Goal: Task Accomplishment & Management: Use online tool/utility

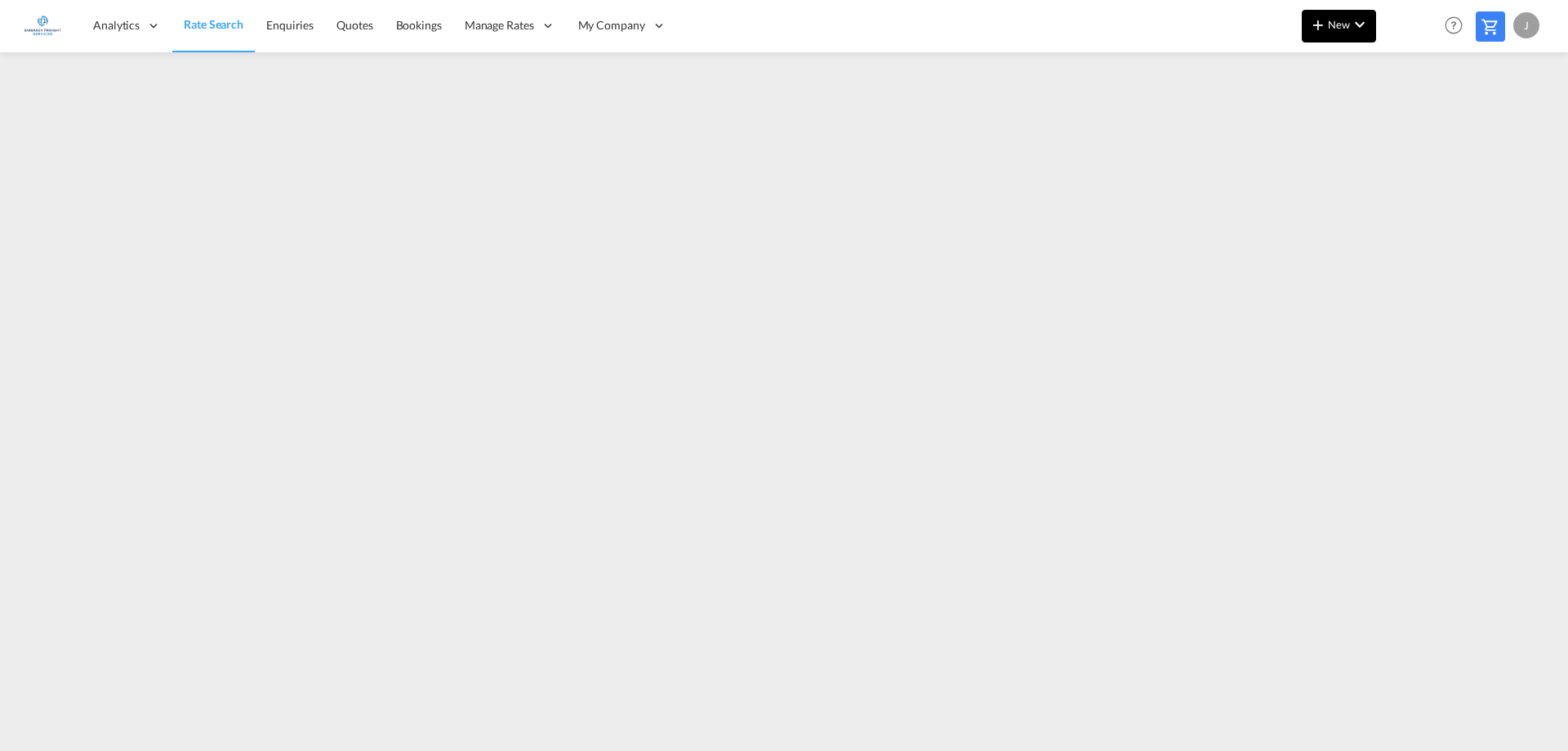
click at [1357, 28] on md-icon "icon-chevron-down" at bounding box center [1360, 25] width 20 height 20
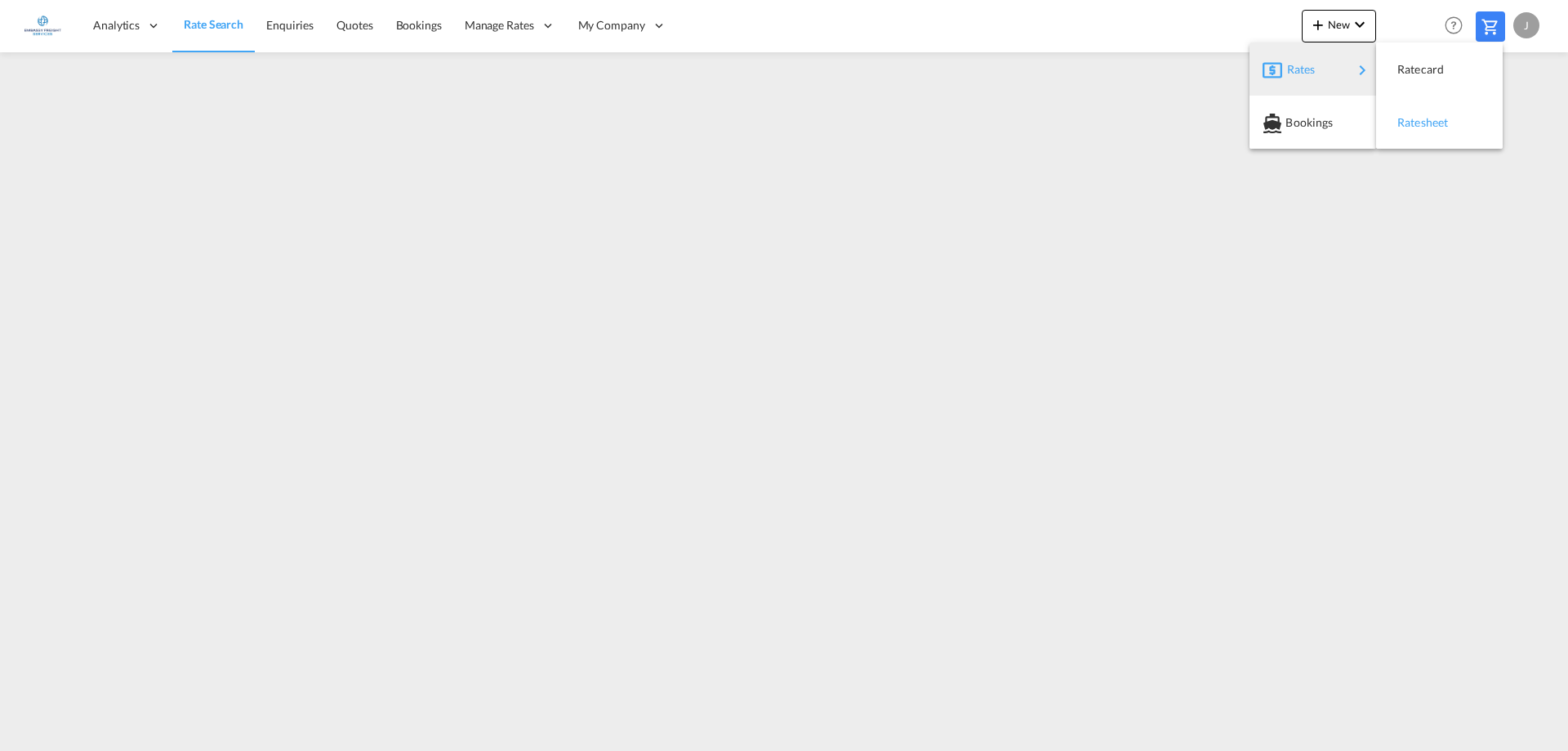
click at [1415, 126] on span "Ratesheet" at bounding box center [1406, 122] width 18 height 33
